Goal: Information Seeking & Learning: Learn about a topic

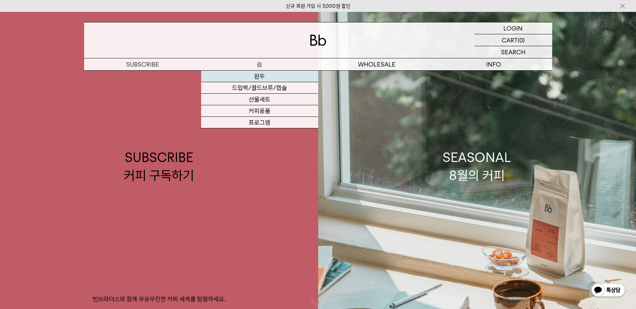
click at [259, 75] on link "원두" at bounding box center [259, 77] width 117 height 12
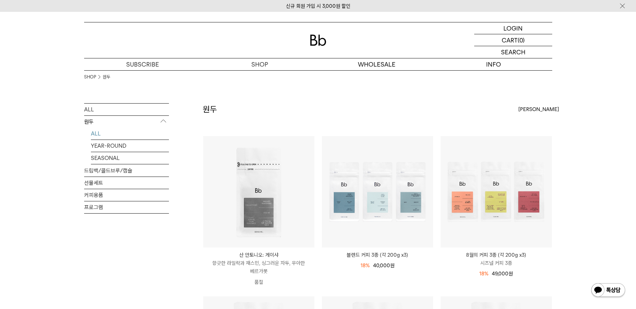
scroll to position [102, 0]
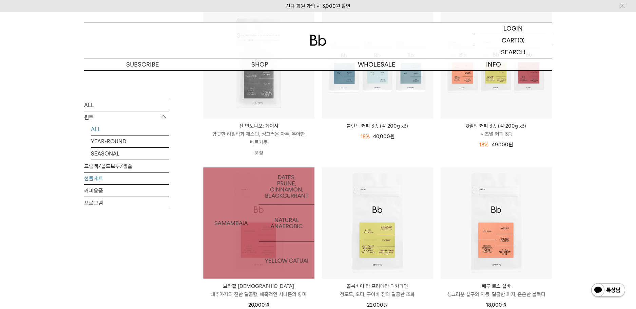
scroll to position [68, 0]
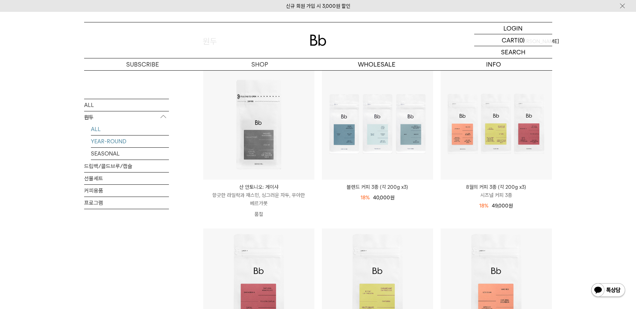
click at [110, 141] on link "YEAR-ROUND" at bounding box center [130, 141] width 78 height 12
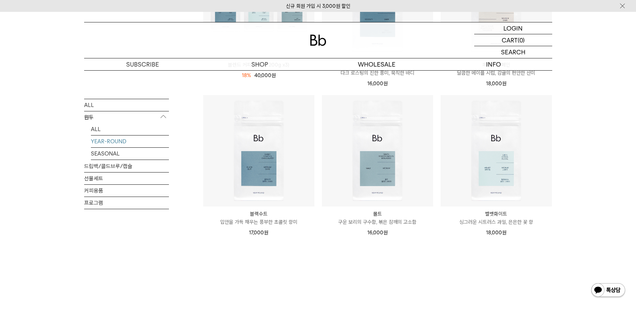
scroll to position [238, 0]
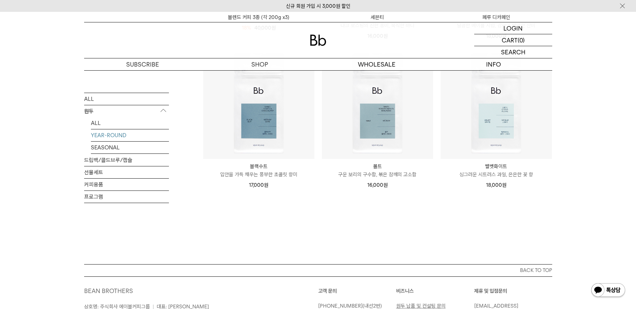
click at [593, 122] on div "SHOP 원두 YEAR-ROUND ALL 원두 ALL YEAR-ROUND SEASONAL 드립백/콜드브루/캡슐 선물세트 커피용품 프로그램 YE…" at bounding box center [318, 48] width 636 height 431
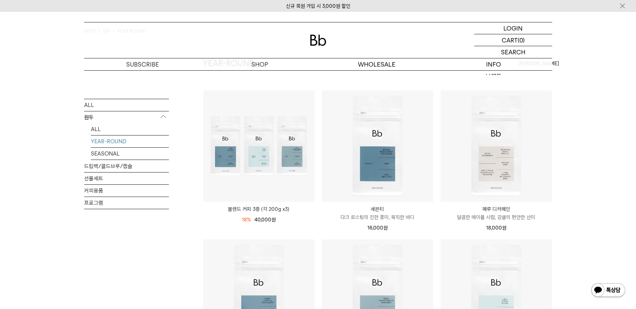
scroll to position [0, 0]
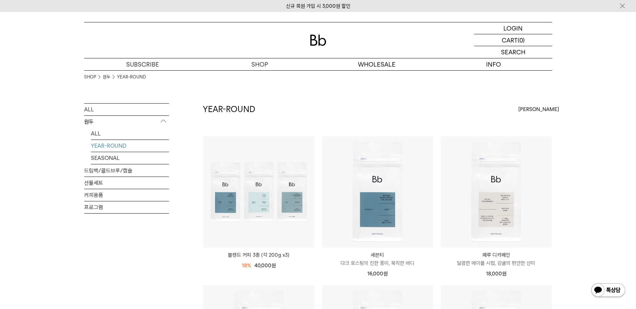
click at [197, 97] on div "SHOP 원두 YEAR-ROUND" at bounding box center [318, 86] width 468 height 33
click at [111, 157] on link "SEASONAL" at bounding box center [130, 158] width 78 height 12
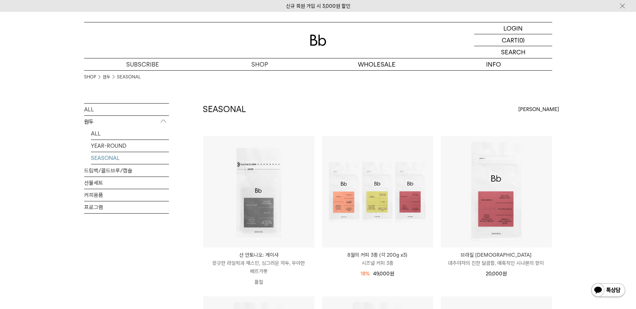
scroll to position [170, 0]
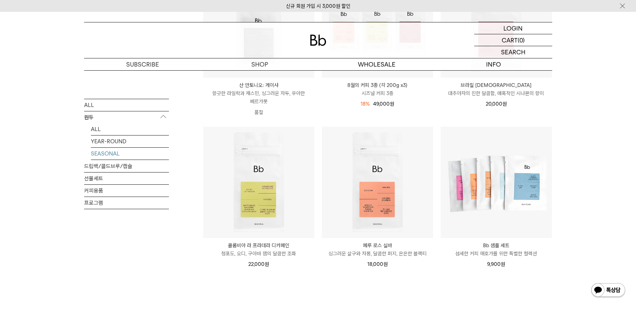
click at [195, 151] on div "ALL 원두 ALL YEAR-ROUND SEASONAL 드립백/콜드브루/캡슐 선물세트 커피용품 프로그램 SEASONAL 상품 6 개" at bounding box center [318, 138] width 468 height 410
click at [192, 137] on div "ALL 원두 ALL YEAR-ROUND SEASONAL 드립백/콜드브루/캡슐 선물세트 커피용품 프로그램 SEASONAL 상품 6 개" at bounding box center [318, 138] width 468 height 410
click at [194, 173] on div "ALL 원두 ALL YEAR-ROUND SEASONAL 드립백/콜드브루/캡슐 선물세트 커피용품 프로그램 SEASONAL 상품 6 개" at bounding box center [318, 138] width 468 height 410
click at [194, 207] on div "ALL 원두 ALL YEAR-ROUND SEASONAL 드립백/콜드브루/캡슐 선물세트 커피용품 프로그램 SEASONAL 상품 6 개" at bounding box center [318, 138] width 468 height 410
click at [194, 187] on div "ALL 원두 ALL YEAR-ROUND SEASONAL 드립백/콜드브루/캡슐 선물세트 커피용품 프로그램 SEASONAL 상품 6 개" at bounding box center [318, 138] width 468 height 410
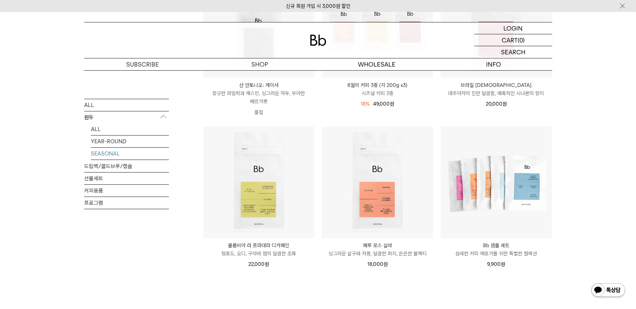
click at [194, 177] on div "ALL 원두 ALL YEAR-ROUND SEASONAL 드립백/콜드브루/캡슐 선물세트 커피용품 프로그램 SEASONAL 상품 6 개" at bounding box center [318, 138] width 468 height 410
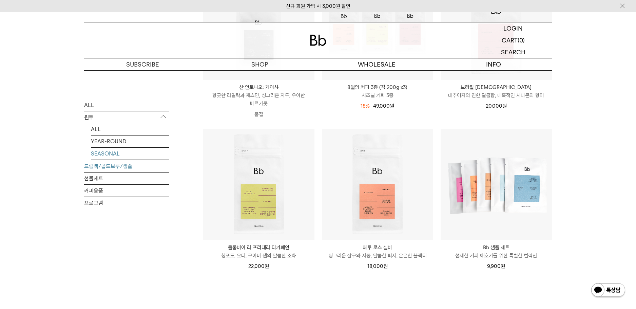
scroll to position [164, 0]
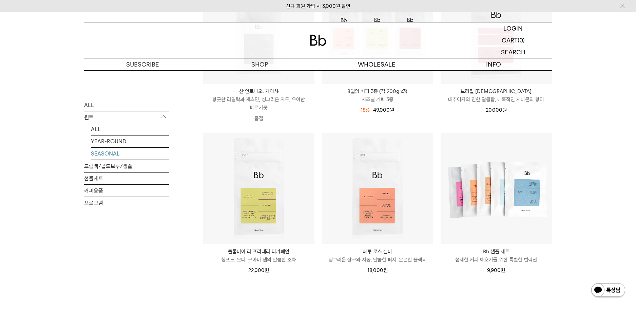
click at [193, 168] on div "ALL 원두 ALL YEAR-ROUND SEASONAL 드립백/콜드브루/캡슐 선물세트 커피용품 프로그램 SEASONAL 상품 6 개" at bounding box center [318, 145] width 468 height 410
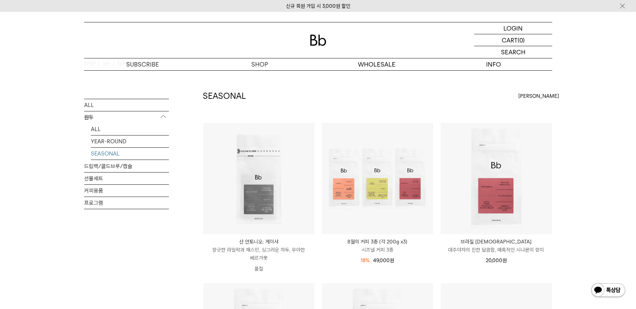
scroll to position [0, 0]
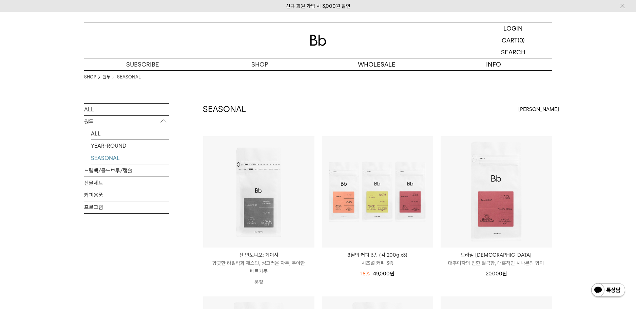
click at [612, 108] on div "SHOP 원두 SEASONAL ALL 원두 ALL YEAR-ROUND SEASONAL 드립백/콜드브루/캡슐 선물세트 커피용품 프로그램 SEAS…" at bounding box center [318, 291] width 636 height 443
click at [592, 125] on div "SHOP 원두 SEASONAL ALL 원두 ALL YEAR-ROUND SEASONAL 드립백/콜드브루/캡슐 선물세트 커피용품 프로그램 SEAS…" at bounding box center [318, 291] width 636 height 443
click at [585, 154] on div "SHOP 원두 SEASONAL ALL 원두 ALL YEAR-ROUND SEASONAL 드립백/콜드브루/캡슐 선물세트 커피용품 프로그램 SEAS…" at bounding box center [318, 291] width 636 height 443
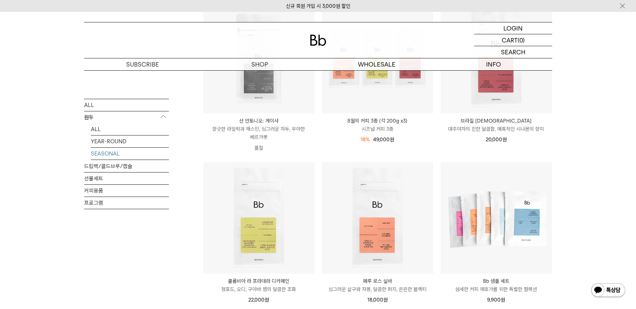
scroll to position [130, 0]
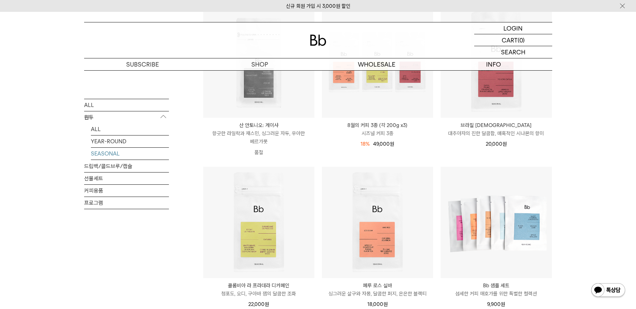
click at [567, 129] on div "SHOP 원두 SEASONAL ALL 원두 ALL YEAR-ROUND SEASONAL 드립백/콜드브루/캡슐 선물세트 커피용품 프로그램 SEAS…" at bounding box center [318, 162] width 636 height 443
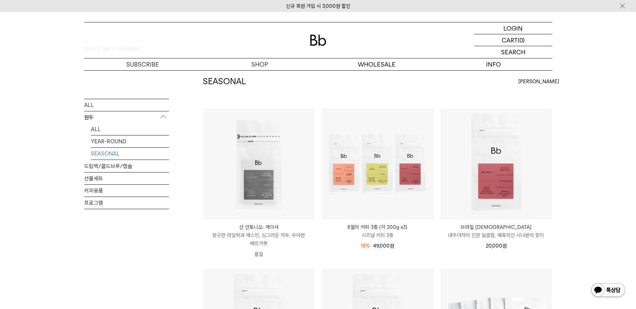
click at [573, 125] on div "SHOP 원두 SEASONAL ALL 원두 ALL YEAR-ROUND SEASONAL 드립백/콜드브루/캡슐 선물세트 커피용품 프로그램 SEAS…" at bounding box center [318, 263] width 636 height 443
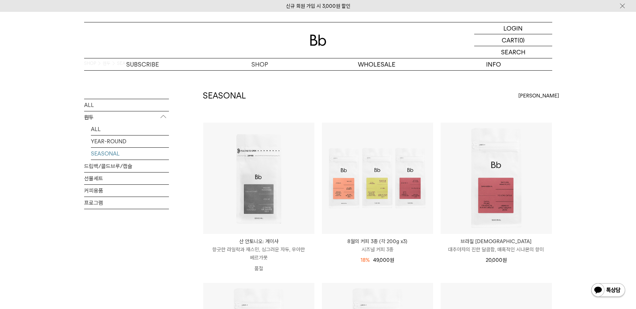
scroll to position [0, 0]
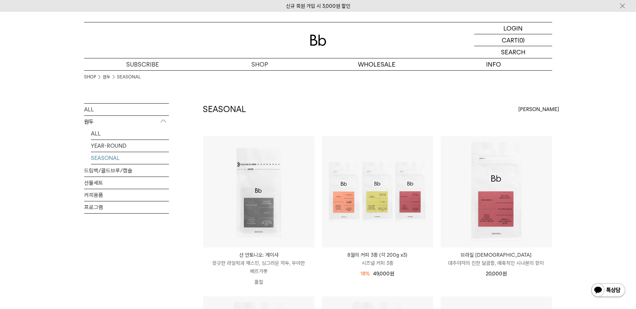
click at [573, 125] on div "SHOP 원두 SEASONAL ALL 원두 ALL YEAR-ROUND SEASONAL 드립백/콜드브루/캡슐 선물세트 커피용품 프로그램 SEAS…" at bounding box center [318, 291] width 636 height 443
click at [578, 142] on div "SHOP 원두 SEASONAL ALL 원두 ALL YEAR-ROUND SEASONAL 드립백/콜드브루/캡슐 선물세트 커피용품 프로그램 SEAS…" at bounding box center [318, 291] width 636 height 443
click at [580, 157] on div "SHOP 원두 SEASONAL ALL 원두 ALL YEAR-ROUND SEASONAL 드립백/콜드브루/캡슐 선물세트 커피용품 프로그램 SEAS…" at bounding box center [318, 291] width 636 height 443
click at [579, 149] on div "SHOP 원두 SEASONAL ALL 원두 ALL YEAR-ROUND SEASONAL 드립백/콜드브루/캡슐 선물세트 커피용품 프로그램 SEAS…" at bounding box center [318, 291] width 636 height 443
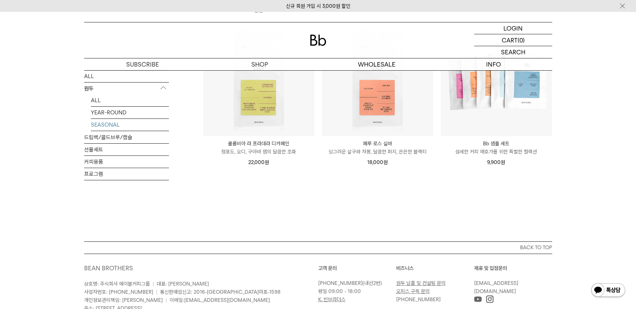
scroll to position [136, 0]
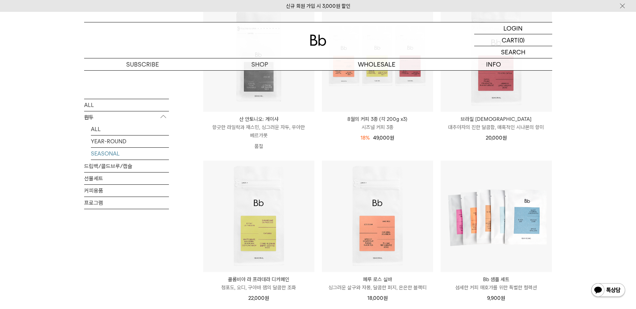
click at [66, 161] on div "SHOP 원두 SEASONAL ALL 원두 ALL YEAR-ROUND SEASONAL 드립백/콜드브루/캡슐 선물세트 커피용품 프로그램 SEAS…" at bounding box center [318, 155] width 636 height 443
click at [102, 139] on link "YEAR-ROUND" at bounding box center [130, 141] width 78 height 12
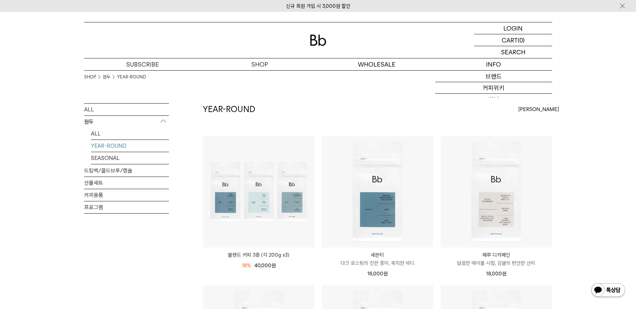
click at [574, 104] on div "SHOP 원두 YEAR-ROUND ALL 원두 ALL YEAR-ROUND SEASONAL 드립백/콜드브루/캡슐 선물세트 커피용품 프로그램 YE…" at bounding box center [318, 285] width 636 height 431
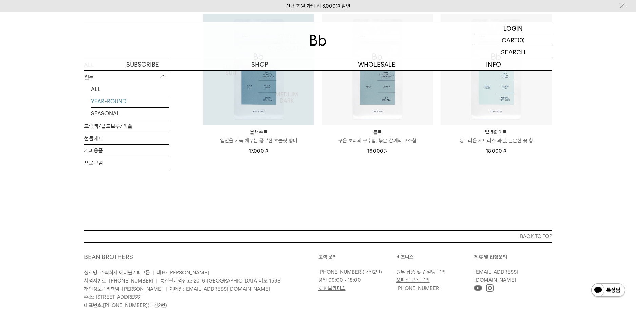
scroll to position [102, 0]
